Goal: Find specific page/section: Find specific page/section

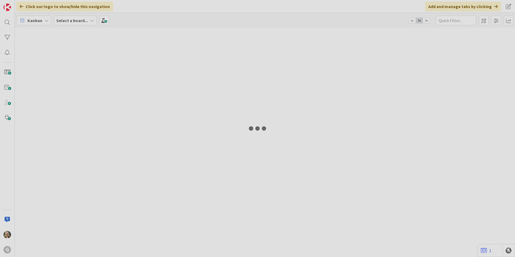
type input "Brown"
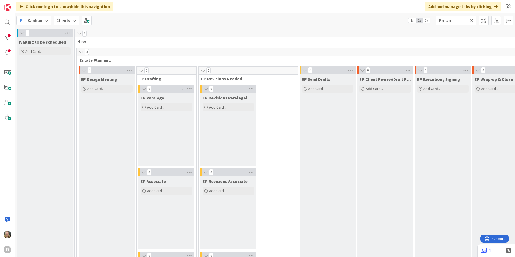
click at [72, 23] on div "Clients" at bounding box center [66, 21] width 25 height 10
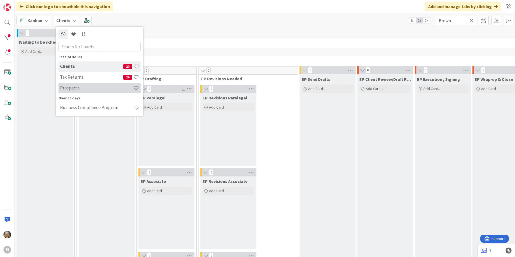
click at [76, 87] on h4 "Prospects" at bounding box center [96, 87] width 73 height 5
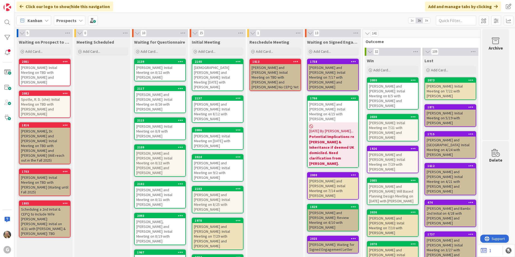
click at [232, 65] on div "[DEMOGRAPHIC_DATA][PERSON_NAME] and [PERSON_NAME]: Initial Meeting [DATE] with …" at bounding box center [217, 77] width 51 height 26
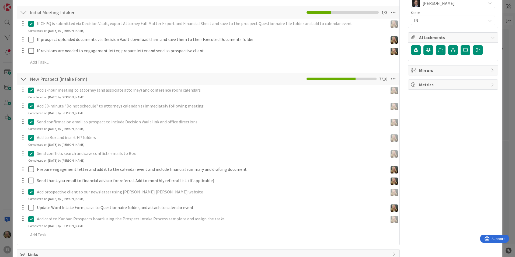
scroll to position [188, 0]
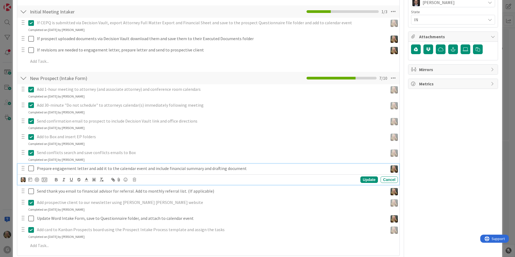
click at [30, 170] on icon at bounding box center [32, 168] width 8 height 6
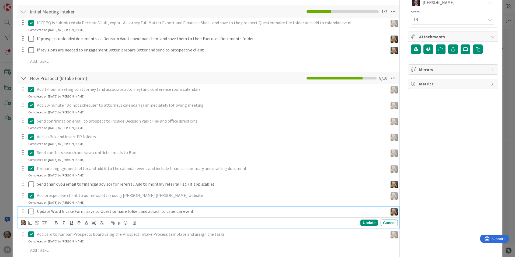
click at [30, 212] on icon at bounding box center [32, 211] width 8 height 6
type textarea "x"
